Goal: Information Seeking & Learning: Check status

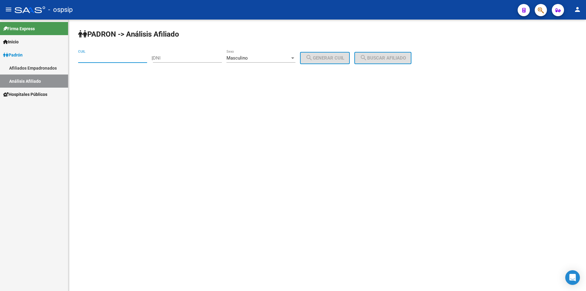
drag, startPoint x: 206, startPoint y: 59, endPoint x: 225, endPoint y: 49, distance: 20.7
click at [206, 58] on input "DNI" at bounding box center [187, 57] width 69 height 5
type input "14872626"
click at [331, 55] on span "search Generar CUIL" at bounding box center [325, 57] width 39 height 5
type input "20-14872626-5"
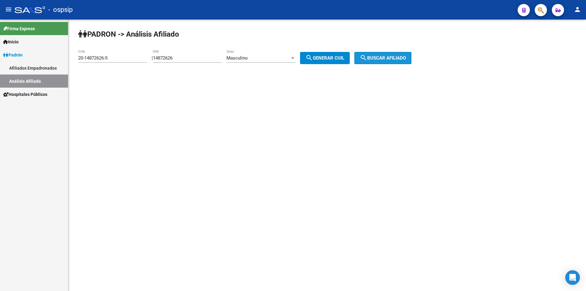
click at [383, 54] on button "search Buscar afiliado" at bounding box center [382, 58] width 57 height 12
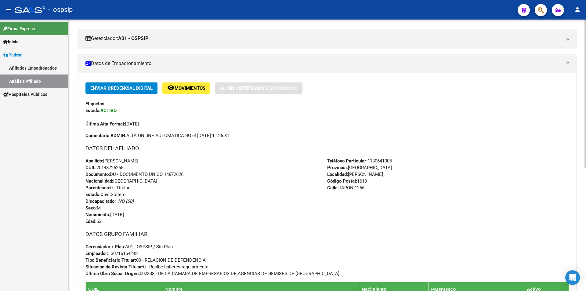
scroll to position [92, 0]
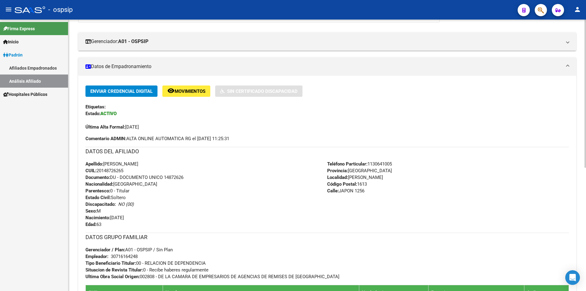
click at [197, 90] on span "Movimientos" at bounding box center [190, 91] width 31 height 5
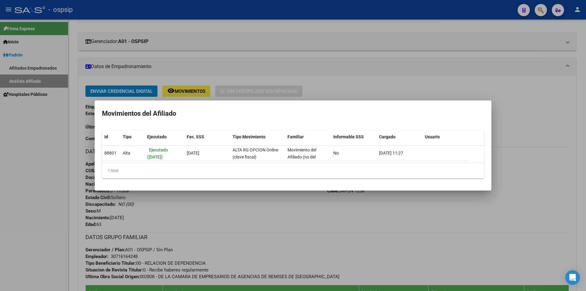
click at [295, 63] on div at bounding box center [293, 145] width 586 height 291
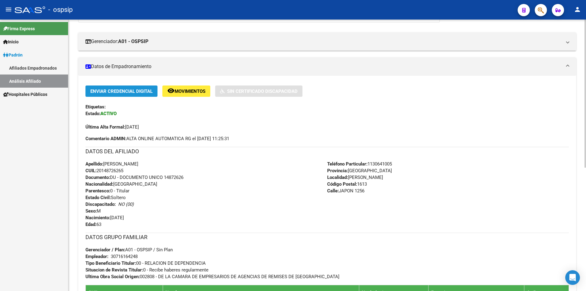
click at [121, 94] on span "Enviar Credencial Digital" at bounding box center [121, 91] width 62 height 5
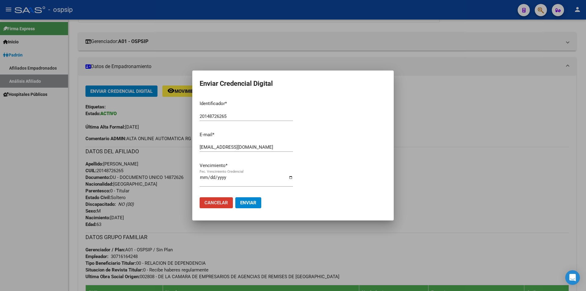
click at [4, 153] on div at bounding box center [293, 145] width 586 height 291
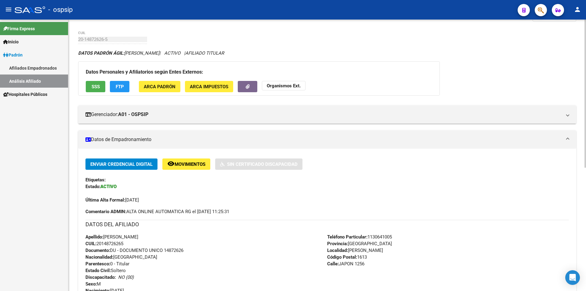
scroll to position [0, 0]
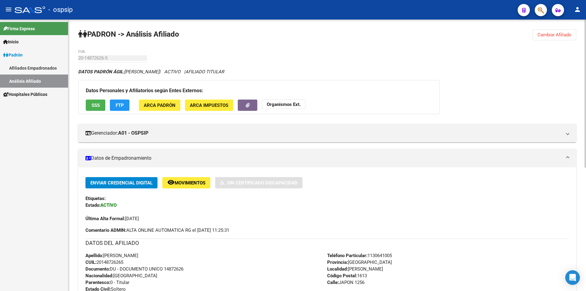
click at [549, 34] on span "Cambiar Afiliado" at bounding box center [555, 34] width 34 height 5
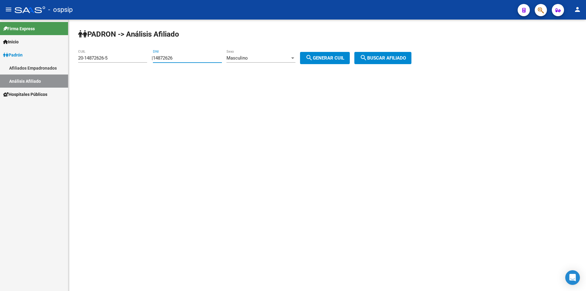
drag, startPoint x: 194, startPoint y: 57, endPoint x: 66, endPoint y: 54, distance: 128.2
click at [64, 54] on mat-sidenav-container "Firma Express Inicio Instructivos Contacto OS Padrón Afiliados Empadronados Aná…" at bounding box center [293, 155] width 586 height 271
drag, startPoint x: 112, startPoint y: 58, endPoint x: 67, endPoint y: 56, distance: 44.6
click at [68, 56] on mat-sidenav-container "Firma Express Inicio Instructivos Contacto OS Padrón Afiliados Empadronados Aná…" at bounding box center [293, 155] width 586 height 271
drag, startPoint x: 194, startPoint y: 56, endPoint x: 121, endPoint y: 58, distance: 73.6
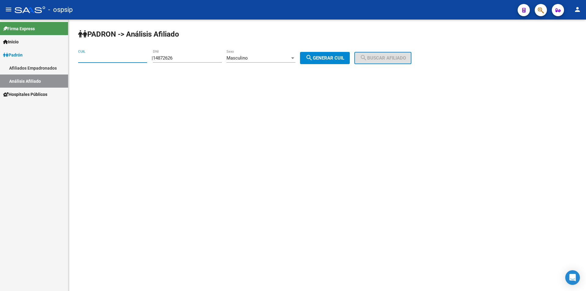
click at [121, 58] on app-analisis-afiliado "PADRON -> Análisis Afiliado CUIL | 14872626 DNI Masculino Sexo search Generar C…" at bounding box center [247, 57] width 338 height 5
type input "38057484"
drag, startPoint x: 350, startPoint y: 61, endPoint x: 353, endPoint y: 59, distance: 4.0
click at [350, 61] on button "search Generar CUIL" at bounding box center [325, 58] width 50 height 12
type input "20-38057484-6"
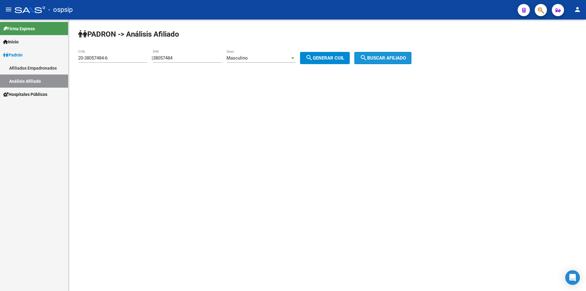
click at [382, 60] on span "search Buscar afiliado" at bounding box center [383, 57] width 46 height 5
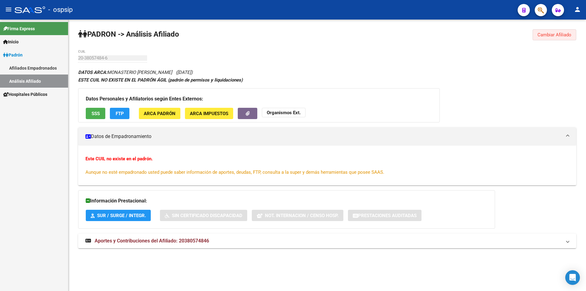
click at [539, 36] on span "Cambiar Afiliado" at bounding box center [555, 34] width 34 height 5
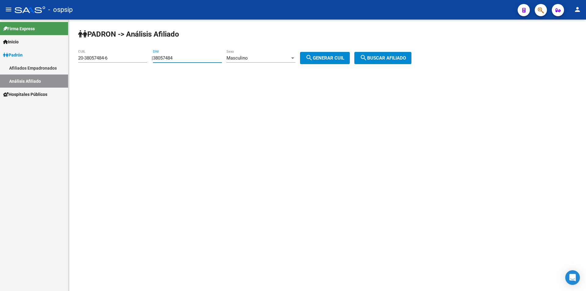
drag, startPoint x: 181, startPoint y: 56, endPoint x: 114, endPoint y: 60, distance: 67.3
click at [114, 60] on app-analisis-afiliado "PADRON -> Análisis Afiliado 20-38057484-6 CUIL | 38057484 DNI Masculino Sexo se…" at bounding box center [247, 57] width 338 height 5
drag, startPoint x: 118, startPoint y: 57, endPoint x: 78, endPoint y: 60, distance: 40.1
click at [78, 60] on input "20-38057484-6" at bounding box center [112, 57] width 69 height 5
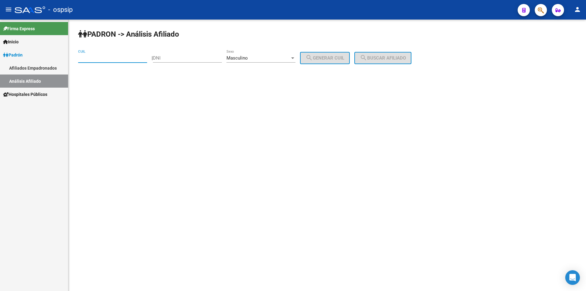
click at [174, 57] on input "DNI" at bounding box center [187, 57] width 69 height 5
type input "47560008"
click at [343, 54] on button "search Generar CUIL" at bounding box center [325, 58] width 50 height 12
type input "20-47560008-9"
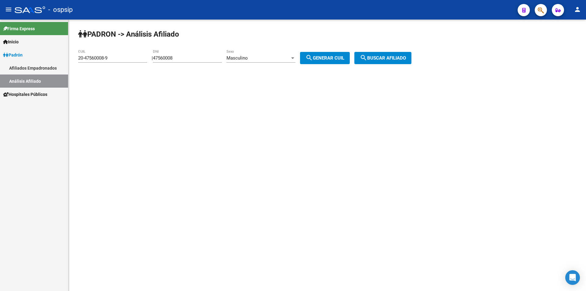
click at [391, 57] on span "search Buscar afiliado" at bounding box center [383, 57] width 46 height 5
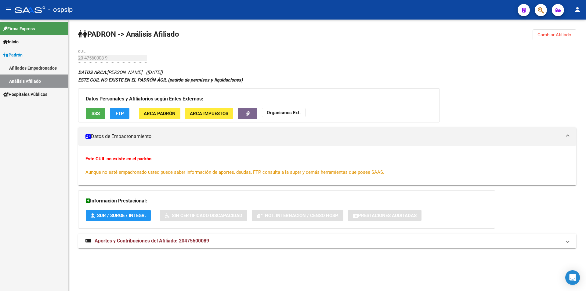
click at [559, 39] on button "Cambiar Afiliado" at bounding box center [555, 34] width 44 height 11
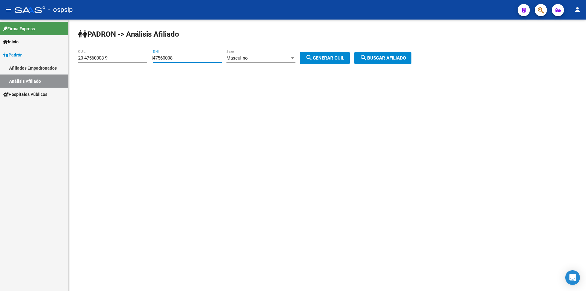
drag, startPoint x: 202, startPoint y: 56, endPoint x: 84, endPoint y: 52, distance: 117.6
click at [63, 60] on mat-sidenav-container "Firma Express Inicio Instructivos Contacto OS Padrón Afiliados Empadronados Aná…" at bounding box center [293, 155] width 586 height 271
drag, startPoint x: 122, startPoint y: 60, endPoint x: 8, endPoint y: 54, distance: 114.3
click at [0, 62] on mat-sidenav-container "Firma Express Inicio Instructivos Contacto OS Padrón Afiliados Empadronados Aná…" at bounding box center [293, 155] width 586 height 271
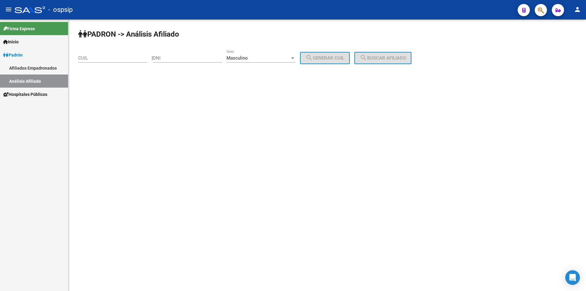
click at [187, 55] on div "DNI" at bounding box center [187, 55] width 69 height 13
click at [186, 57] on input "DNI" at bounding box center [187, 57] width 69 height 5
type input "33156323"
click at [290, 59] on div "Masculino" at bounding box center [257, 57] width 63 height 5
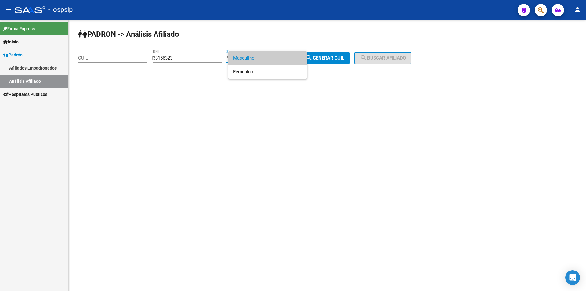
click at [292, 58] on span "Masculino" at bounding box center [267, 58] width 69 height 14
click at [290, 58] on div "Masculino" at bounding box center [257, 57] width 63 height 5
click at [287, 74] on span "Femenino" at bounding box center [267, 72] width 69 height 14
click at [322, 53] on button "search Generar CUIL" at bounding box center [325, 58] width 50 height 12
type input "23-33156323-4"
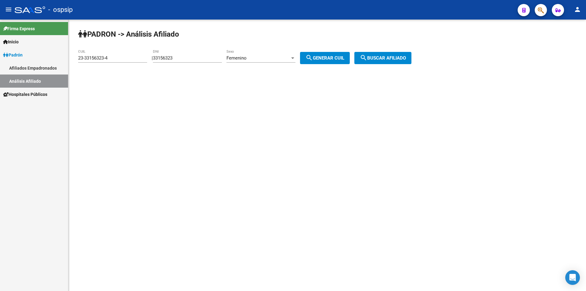
click at [393, 61] on button "search Buscar afiliado" at bounding box center [382, 58] width 57 height 12
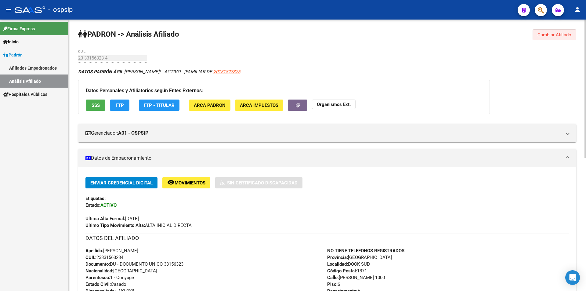
click at [559, 34] on span "Cambiar Afiliado" at bounding box center [555, 34] width 34 height 5
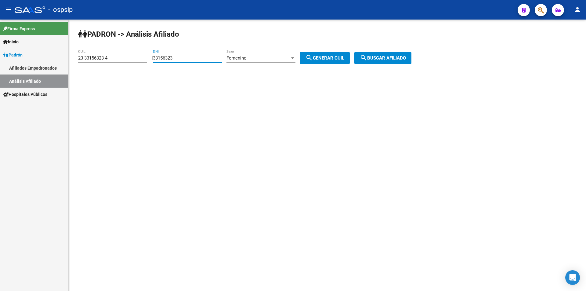
drag, startPoint x: 204, startPoint y: 58, endPoint x: 63, endPoint y: 70, distance: 141.2
click at [59, 68] on mat-sidenav-container "Firma Express Inicio Instructivos Contacto OS Padrón Afiliados Empadronados Aná…" at bounding box center [293, 155] width 586 height 271
drag, startPoint x: 105, startPoint y: 63, endPoint x: 89, endPoint y: 94, distance: 35.1
click at [54, 83] on mat-sidenav-container "Firma Express Inicio Instructivos Contacto OS Padrón Afiliados Empadronados Aná…" at bounding box center [293, 155] width 586 height 271
click at [136, 58] on input "23-33156323-4" at bounding box center [112, 57] width 69 height 5
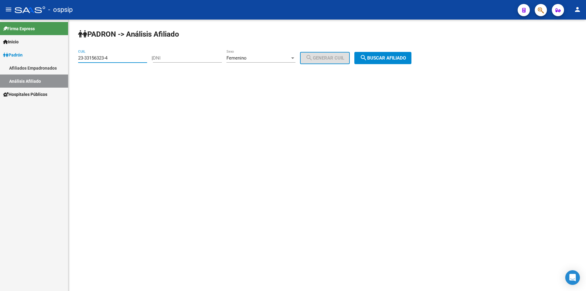
drag, startPoint x: 130, startPoint y: 57, endPoint x: 157, endPoint y: 30, distance: 38.2
click at [10, 70] on mat-sidenav-container "Firma Express Inicio Instructivos Contacto OS Padrón Afiliados Empadronados Aná…" at bounding box center [293, 155] width 586 height 271
click at [191, 56] on input "DNI" at bounding box center [187, 57] width 69 height 5
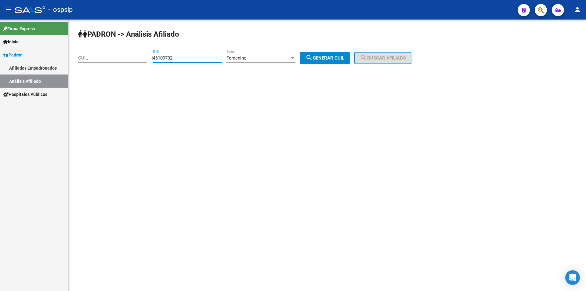
type input "46109792"
click at [339, 56] on span "search Generar CUIL" at bounding box center [325, 57] width 39 height 5
type input "27-46109792-3"
click at [385, 56] on span "search Buscar afiliado" at bounding box center [383, 57] width 46 height 5
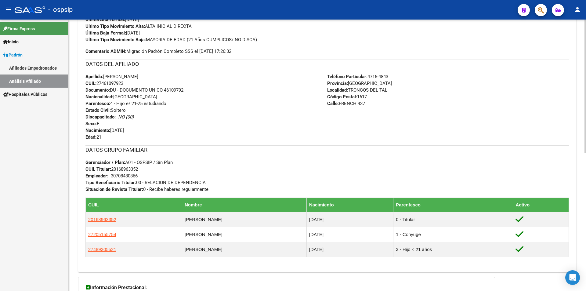
scroll to position [122, 0]
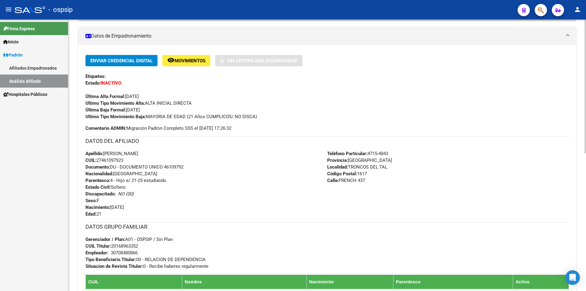
drag, startPoint x: 190, startPoint y: 116, endPoint x: 231, endPoint y: 116, distance: 41.5
click at [231, 116] on span "Ultimo Tipo Movimiento Baja: MAYORIA DE EDAD (21 Años CUMPLICOS/ NO DISCA)" at bounding box center [171, 116] width 172 height 5
click at [231, 115] on span "Ultimo Tipo Movimiento Baja: MAYORIA DE EDAD (21 Años CUMPLICOS/ NO DISCA)" at bounding box center [171, 116] width 172 height 5
drag, startPoint x: 156, startPoint y: 114, endPoint x: 223, endPoint y: 113, distance: 67.5
click at [223, 113] on div "Ultimo Tipo Movimiento Baja: MAYORIA DE EDAD (21 Años CUMPLICOS/ NO DISCA)" at bounding box center [326, 116] width 483 height 7
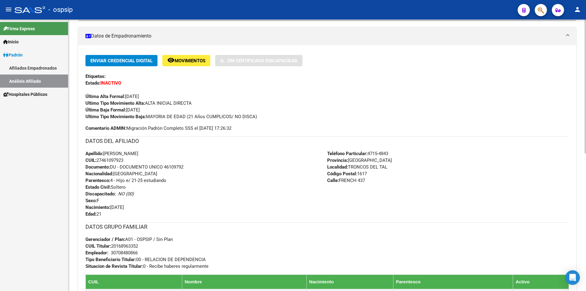
click at [231, 113] on div "Ultimo Tipo Movimiento Baja: MAYORIA DE EDAD (21 Años CUMPLICOS/ NO DISCA)" at bounding box center [326, 116] width 483 height 7
drag, startPoint x: 190, startPoint y: 115, endPoint x: 242, endPoint y: 118, distance: 51.7
click at [242, 118] on span "Ultimo Tipo Movimiento Baja: MAYORIA DE EDAD (21 Años CUMPLICOS/ NO DISCA)" at bounding box center [171, 116] width 172 height 5
click at [243, 115] on span "Ultimo Tipo Movimiento Baja: MAYORIA DE EDAD (21 Años CUMPLICOS/ NO DISCA)" at bounding box center [171, 116] width 172 height 5
click at [247, 115] on span "Ultimo Tipo Movimiento Baja: MAYORIA DE EDAD (21 Años CUMPLICOS/ NO DISCA)" at bounding box center [171, 116] width 172 height 5
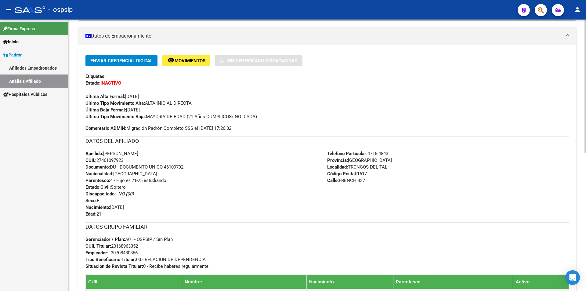
click at [217, 117] on span "Ultimo Tipo Movimiento Baja: MAYORIA DE EDAD (21 Años CUMPLICOS/ NO DISCA)" at bounding box center [171, 116] width 172 height 5
click at [228, 114] on span "Ultimo Tipo Movimiento Baja: MAYORIA DE EDAD (21 Años CUMPLICOS/ NO DISCA)" at bounding box center [171, 116] width 172 height 5
click at [248, 114] on span "Ultimo Tipo Movimiento Baja: MAYORIA DE EDAD (21 Años CUMPLICOS/ NO DISCA)" at bounding box center [171, 116] width 172 height 5
click at [256, 114] on span "Ultimo Tipo Movimiento Baja: MAYORIA DE EDAD (21 Años CUMPLICOS/ NO DISCA)" at bounding box center [171, 116] width 172 height 5
click at [257, 114] on span "Ultimo Tipo Movimiento Baja: MAYORIA DE EDAD (21 Años CUMPLICOS/ NO DISCA)" at bounding box center [171, 116] width 172 height 5
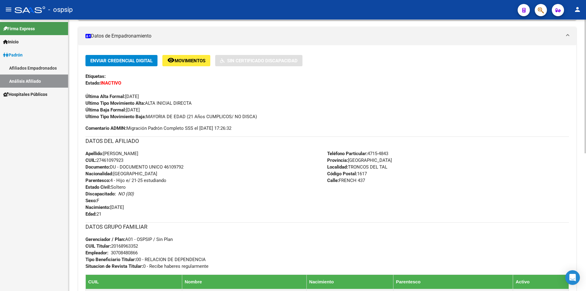
click at [260, 115] on div "Ultimo Tipo Movimiento Baja: MAYORIA DE EDAD (21 Años CUMPLICOS/ NO DISCA)" at bounding box center [326, 116] width 483 height 7
drag, startPoint x: 228, startPoint y: 123, endPoint x: 231, endPoint y: 124, distance: 3.1
click at [229, 124] on div "Enviar Credencial Digital remove_red_eye Movimientos Sin Certificado Discapacid…" at bounding box center [326, 93] width 483 height 77
click at [234, 114] on div "Ultimo Tipo Movimiento Baja: MAYORIA DE EDAD (21 Años CUMPLICOS/ NO DISCA)" at bounding box center [326, 116] width 483 height 7
click at [227, 114] on span "Ultimo Tipo Movimiento Baja: MAYORIA DE EDAD (21 Años CUMPLICOS/ NO DISCA)" at bounding box center [171, 116] width 172 height 5
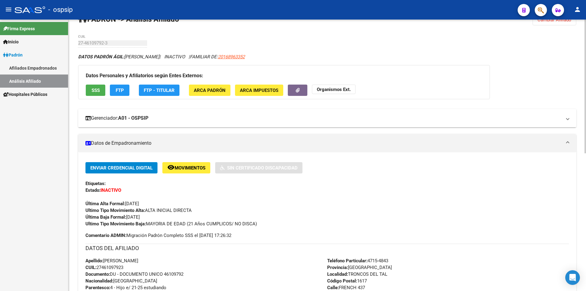
scroll to position [0, 0]
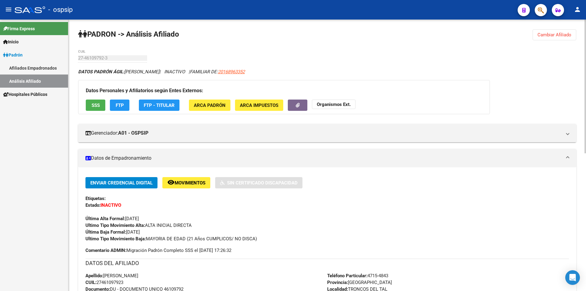
click at [566, 31] on button "Cambiar Afiliado" at bounding box center [555, 34] width 44 height 11
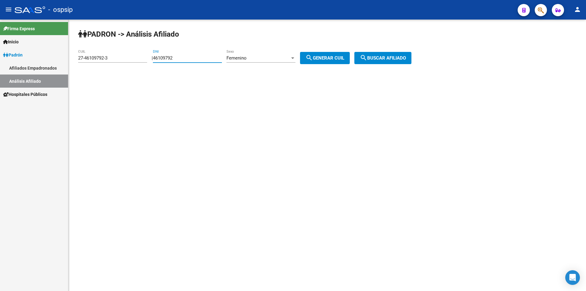
drag, startPoint x: 186, startPoint y: 58, endPoint x: 90, endPoint y: 71, distance: 96.4
click at [90, 71] on div "PADRON -> Análisis Afiliado 27-46109792-3 CUIL | 46109792 DNI Femenino Sexo sea…" at bounding box center [327, 52] width 518 height 64
drag, startPoint x: 115, startPoint y: 60, endPoint x: 70, endPoint y: 61, distance: 45.2
click at [70, 61] on div "PADRON -> Análisis Afiliado 27-46109792-3 CUIL | DNI Femenino Sexo search Gener…" at bounding box center [327, 52] width 518 height 64
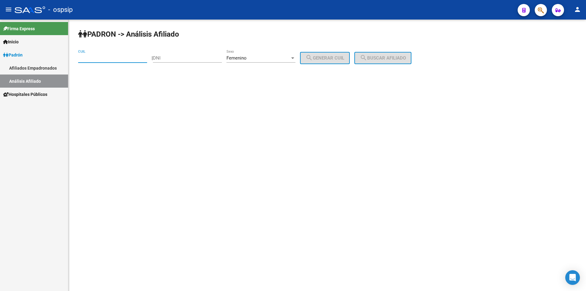
drag, startPoint x: 196, startPoint y: 53, endPoint x: 199, endPoint y: 52, distance: 3.1
click at [199, 52] on div "DNI" at bounding box center [187, 55] width 69 height 13
click at [247, 56] on span "Femenino" at bounding box center [236, 57] width 20 height 5
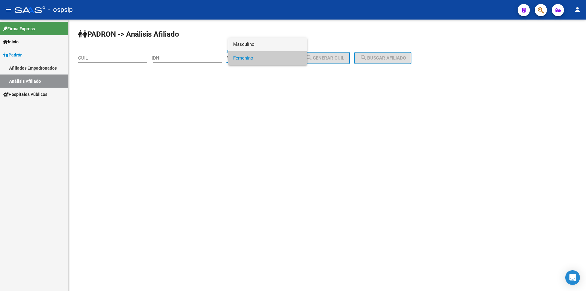
drag, startPoint x: 250, startPoint y: 41, endPoint x: 253, endPoint y: 42, distance: 3.2
click at [253, 42] on span "Masculino" at bounding box center [267, 45] width 69 height 14
click at [191, 59] on input "DNI" at bounding box center [187, 57] width 69 height 5
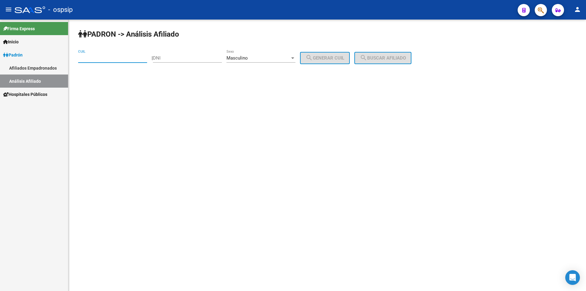
drag, startPoint x: 113, startPoint y: 59, endPoint x: 128, endPoint y: 52, distance: 16.2
click at [124, 57] on input "CUIL" at bounding box center [112, 57] width 69 height 5
click at [184, 57] on input "DNI" at bounding box center [187, 57] width 69 height 5
type input "26576480"
click at [337, 60] on span "search Generar CUIL" at bounding box center [325, 57] width 39 height 5
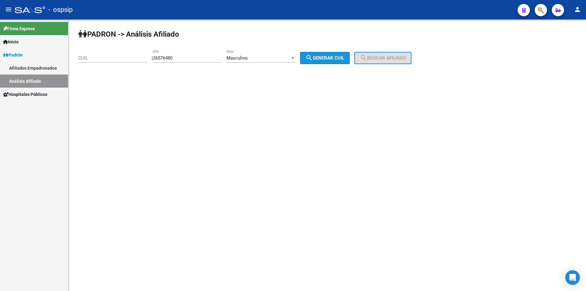
type input "20-26576480-1"
click at [392, 58] on span "search Buscar afiliado" at bounding box center [383, 57] width 46 height 5
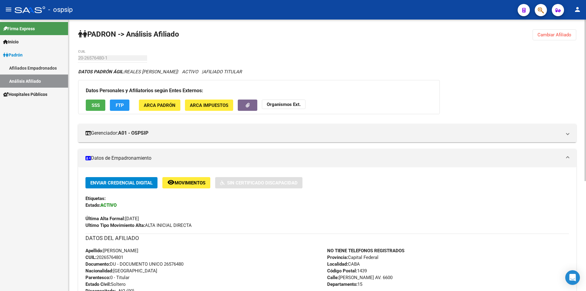
drag, startPoint x: 550, startPoint y: 35, endPoint x: 538, endPoint y: 35, distance: 11.3
click at [549, 35] on span "Cambiar Afiliado" at bounding box center [555, 34] width 34 height 5
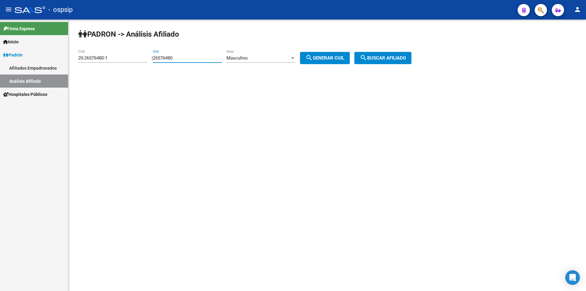
drag, startPoint x: 200, startPoint y: 57, endPoint x: 97, endPoint y: 59, distance: 102.3
click at [96, 61] on app-analisis-afiliado "PADRON -> Análisis Afiliado 20-26576480-1 CUIL | 26576480 DNI Masculino Sexo se…" at bounding box center [247, 57] width 338 height 5
drag, startPoint x: 31, startPoint y: 68, endPoint x: 19, endPoint y: 72, distance: 12.3
click at [0, 73] on mat-sidenav-container "Firma Express Inicio Instructivos Contacto OS Padrón Afiliados Empadronados Aná…" at bounding box center [293, 155] width 586 height 271
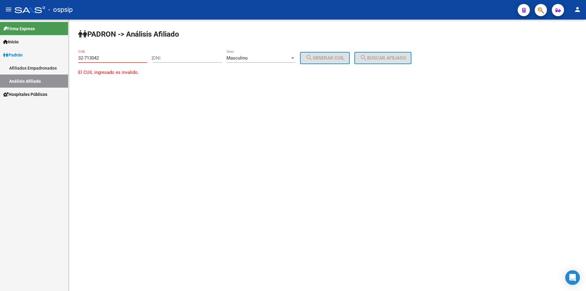
type input "32-713042"
drag, startPoint x: 109, startPoint y: 55, endPoint x: 58, endPoint y: 59, distance: 51.2
click at [58, 59] on mat-sidenav-container "Firma Express Inicio Instructivos Contacto OS Padrón Afiliados Empadronados Aná…" at bounding box center [293, 155] width 586 height 271
click at [94, 58] on input "32-713042" at bounding box center [112, 57] width 69 height 5
drag, startPoint x: 100, startPoint y: 57, endPoint x: 59, endPoint y: 67, distance: 42.4
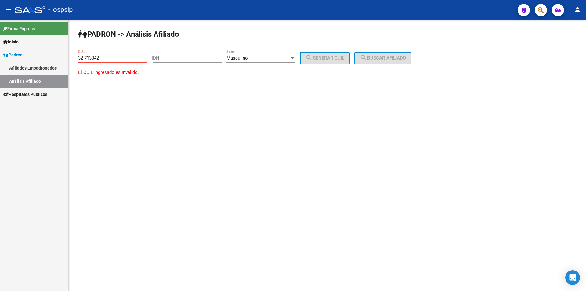
click at [57, 67] on mat-sidenav-container "Firma Express Inicio Instructivos Contacto OS Padrón Afiliados Empadronados Aná…" at bounding box center [293, 155] width 586 height 271
drag, startPoint x: 213, startPoint y: 49, endPoint x: 210, endPoint y: 53, distance: 4.7
click at [212, 51] on div "DNI" at bounding box center [187, 55] width 69 height 13
click at [208, 57] on input "DNI" at bounding box center [187, 57] width 69 height 5
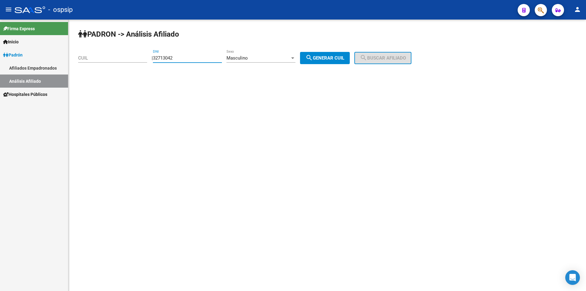
type input "32713042"
click at [313, 58] on mat-icon "search" at bounding box center [309, 57] width 7 height 7
type input "20-32713042-1"
click at [407, 55] on button "search Buscar afiliado" at bounding box center [382, 58] width 57 height 12
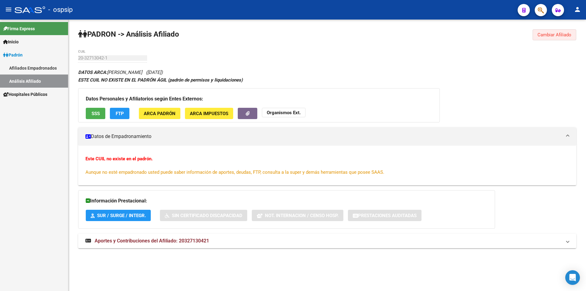
click at [560, 34] on span "Cambiar Afiliado" at bounding box center [555, 34] width 34 height 5
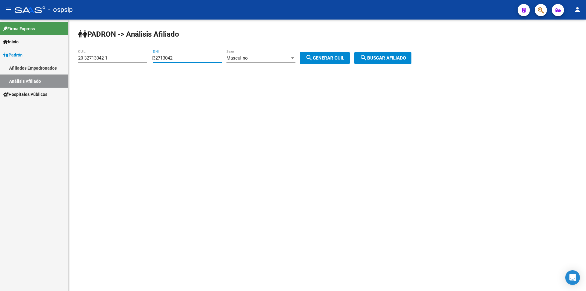
click at [169, 58] on input "32713042" at bounding box center [187, 57] width 69 height 5
drag, startPoint x: 120, startPoint y: 59, endPoint x: 148, endPoint y: 63, distance: 28.9
click at [41, 63] on mat-sidenav-container "Firma Express Inicio Instructivos Contacto OS Padrón Afiliados Empadronados Aná…" at bounding box center [293, 155] width 586 height 271
drag, startPoint x: 194, startPoint y: 57, endPoint x: 125, endPoint y: 62, distance: 68.9
click at [129, 61] on app-analisis-afiliado "PADRON -> Análisis Afiliado 20-32713042-1 CUIL | 32713042 DNI Masculino Sexo se…" at bounding box center [247, 57] width 338 height 5
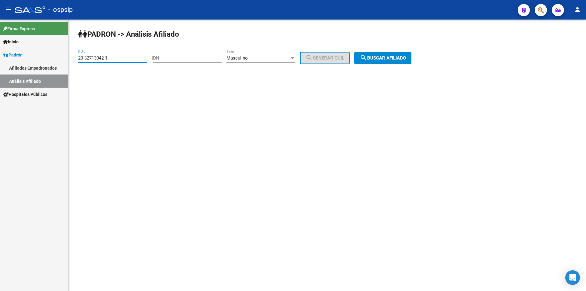
drag, startPoint x: 86, startPoint y: 60, endPoint x: 63, endPoint y: 62, distance: 23.0
click at [63, 62] on mat-sidenav-container "Firma Express Inicio Instructivos Contacto OS Padrón Afiliados Empadronados Aná…" at bounding box center [293, 155] width 586 height 271
type input "20-42713042-9"
click at [389, 53] on button "search Buscar afiliado" at bounding box center [382, 58] width 57 height 12
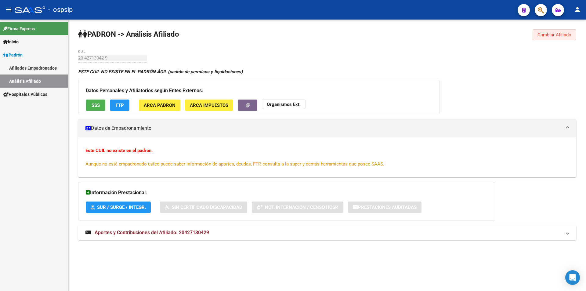
click at [561, 33] on span "Cambiar Afiliado" at bounding box center [555, 34] width 34 height 5
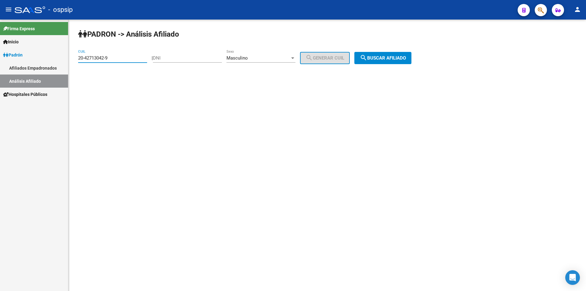
click at [126, 59] on input "20-42713042-9" at bounding box center [112, 57] width 69 height 5
click at [174, 56] on input "DNI" at bounding box center [187, 57] width 69 height 5
click at [196, 61] on div "DNI" at bounding box center [187, 55] width 69 height 13
click at [116, 62] on div "20-42713042-9 CUIL" at bounding box center [112, 55] width 69 height 13
drag, startPoint x: 118, startPoint y: 60, endPoint x: 16, endPoint y: 60, distance: 101.0
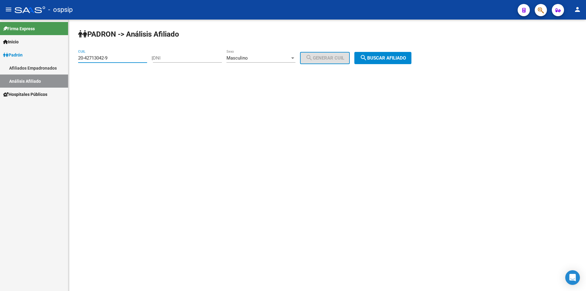
click at [16, 60] on mat-sidenav-container "Firma Express Inicio Instructivos Contacto OS Padrón Afiliados Empadronados Aná…" at bounding box center [293, 155] width 586 height 271
